Goal: Transaction & Acquisition: Download file/media

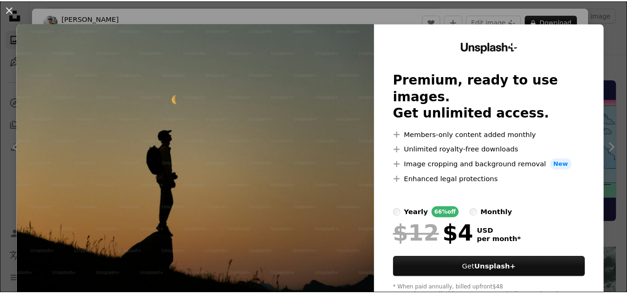
scroll to position [278, 0]
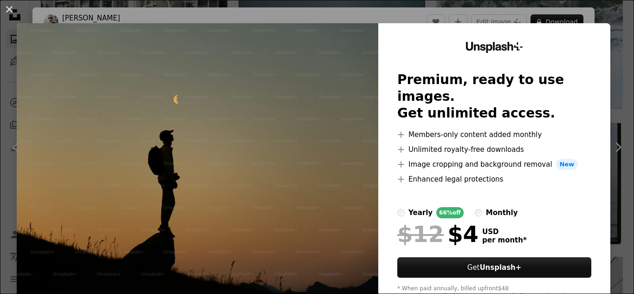
click at [180, 89] on img at bounding box center [197, 170] width 361 height 295
click at [12, 13] on button "An X shape" at bounding box center [9, 9] width 11 height 11
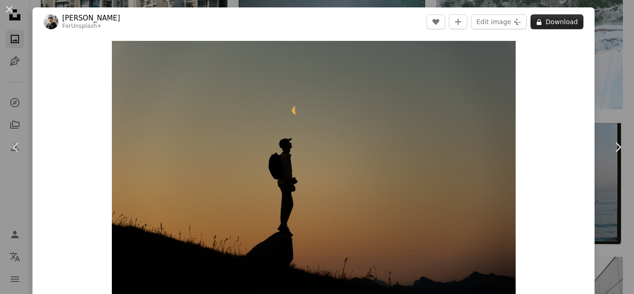
click at [546, 20] on button "A lock Download" at bounding box center [556, 21] width 53 height 15
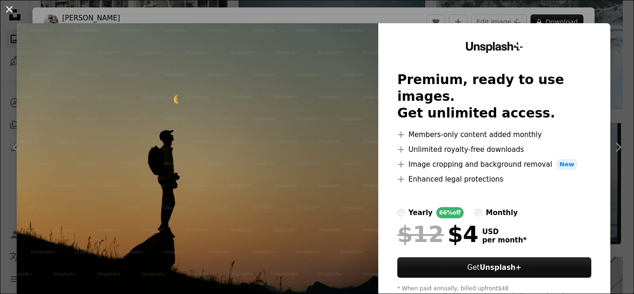
click at [4, 10] on button "An X shape" at bounding box center [9, 9] width 11 height 11
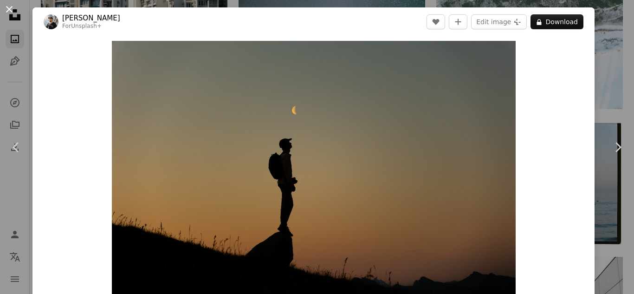
click at [11, 9] on button "An X shape" at bounding box center [9, 9] width 11 height 11
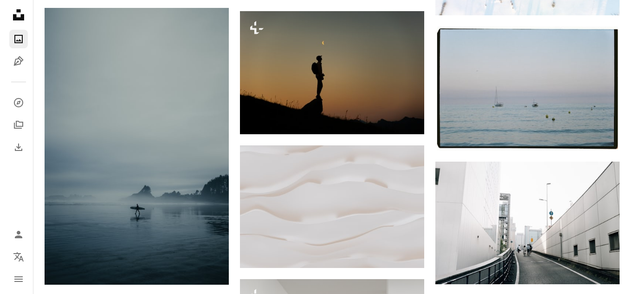
scroll to position [371, 0]
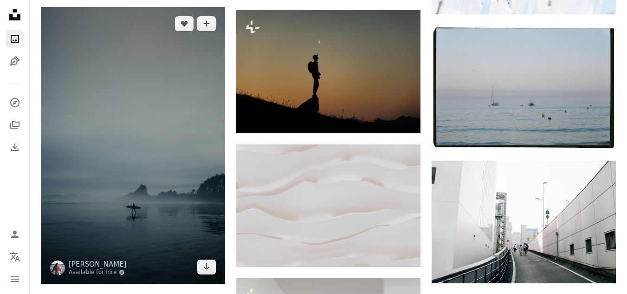
click at [174, 170] on img at bounding box center [133, 145] width 184 height 276
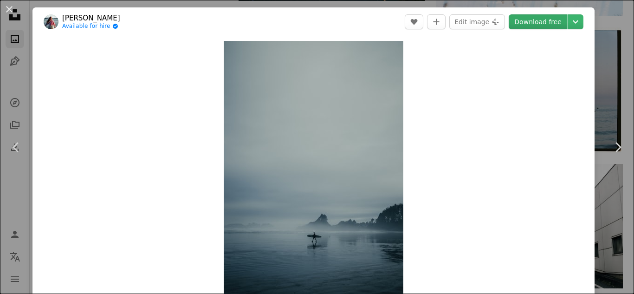
click at [536, 18] on link "Download free" at bounding box center [537, 21] width 58 height 15
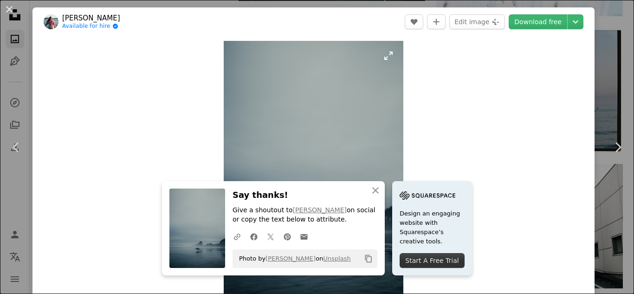
click at [257, 104] on img "Zoom in on this image" at bounding box center [313, 175] width 179 height 269
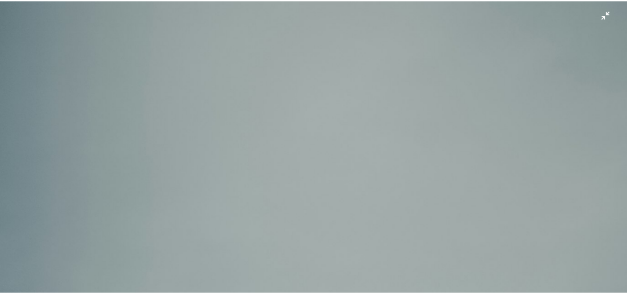
scroll to position [319, 0]
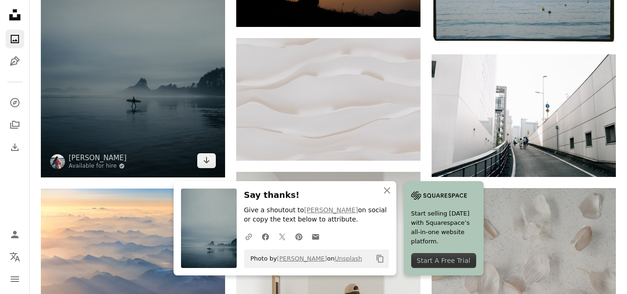
scroll to position [510, 0]
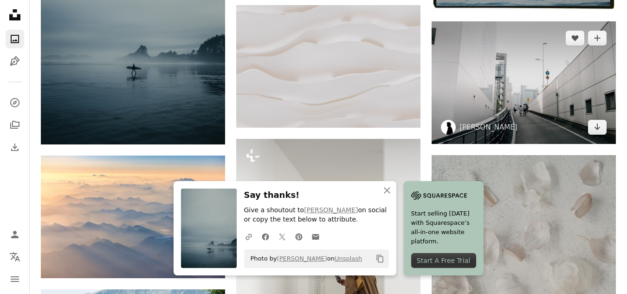
click at [553, 83] on img at bounding box center [523, 82] width 184 height 122
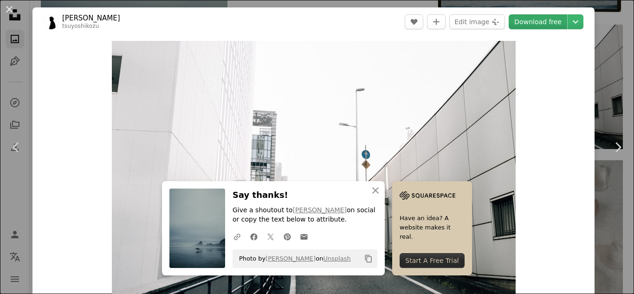
click at [520, 21] on link "Download free" at bounding box center [537, 21] width 58 height 15
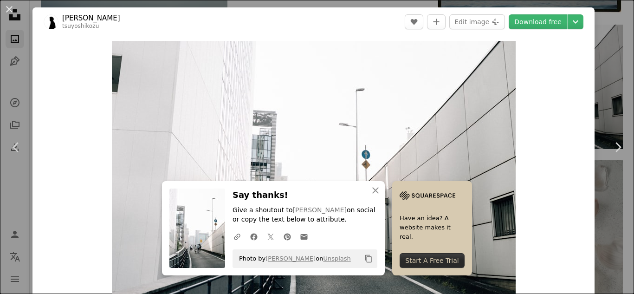
drag, startPoint x: 4, startPoint y: 7, endPoint x: 34, endPoint y: 8, distance: 29.7
click at [5, 7] on button "An X shape" at bounding box center [9, 9] width 11 height 11
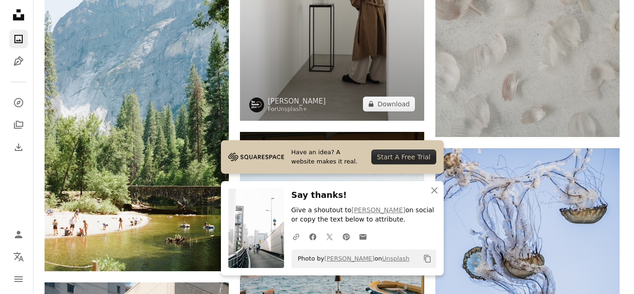
scroll to position [788, 0]
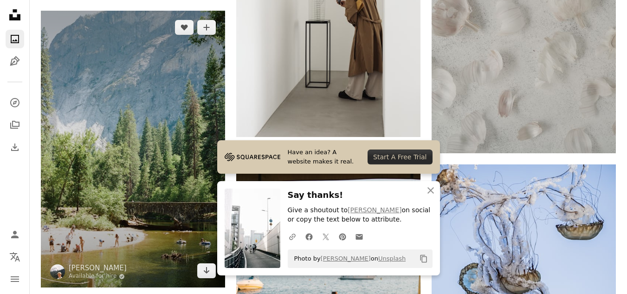
drag, startPoint x: 127, startPoint y: 127, endPoint x: 143, endPoint y: 117, distance: 19.1
click at [127, 125] on img at bounding box center [133, 149] width 184 height 276
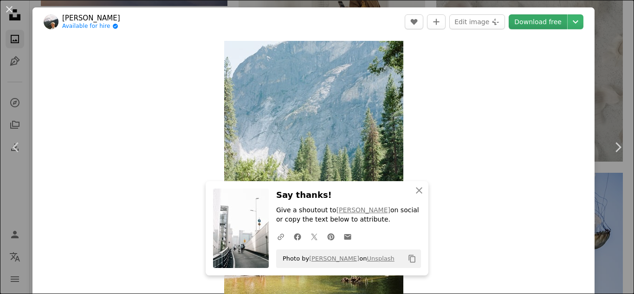
click at [523, 23] on link "Download free" at bounding box center [537, 21] width 58 height 15
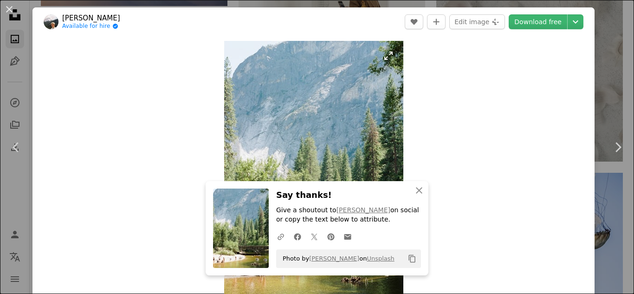
click at [262, 90] on img "Zoom in on this image" at bounding box center [313, 175] width 179 height 269
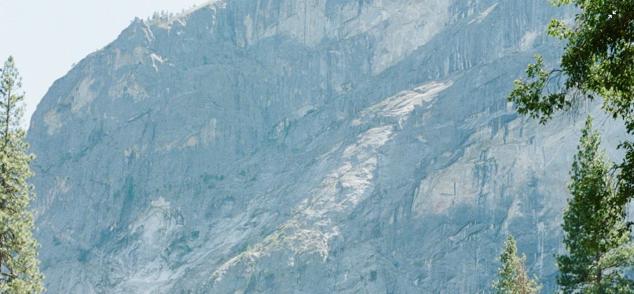
scroll to position [320, 0]
